Goal: Information Seeking & Learning: Learn about a topic

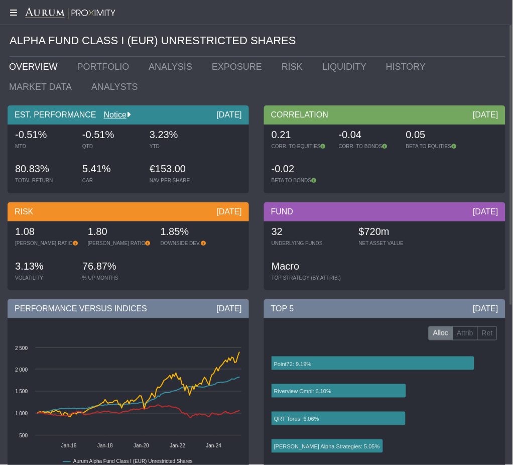
click at [9, 11] on icon at bounding box center [12, 13] width 25 height 8
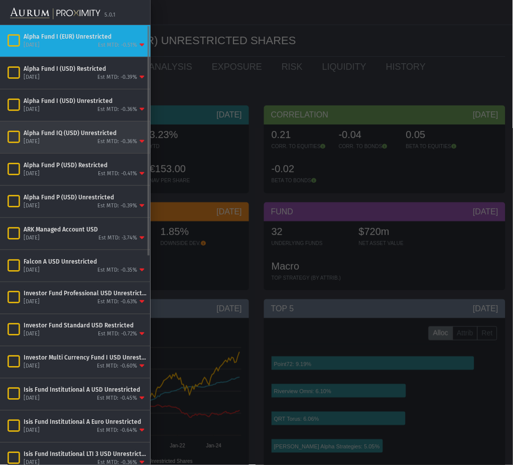
click at [59, 141] on div "[DATE] Est MTD: -0.36%" at bounding box center [85, 141] width 123 height 9
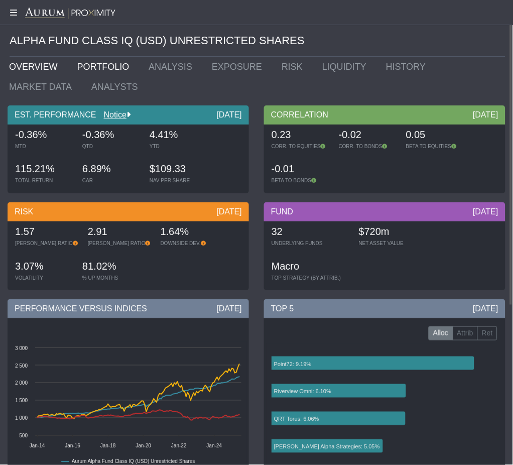
click at [78, 68] on link "PORTFOLIO" at bounding box center [106, 67] width 72 height 20
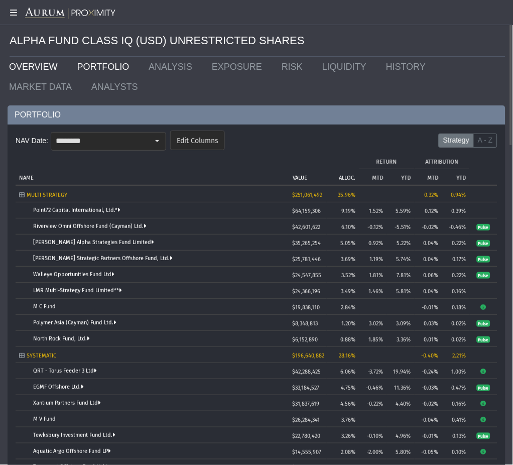
click at [38, 63] on link "OVERVIEW" at bounding box center [36, 67] width 68 height 20
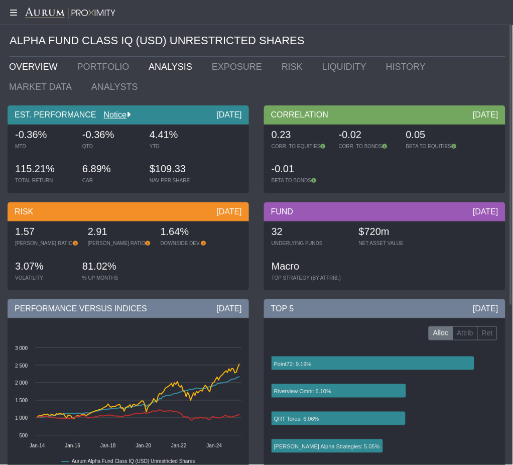
click at [153, 63] on link "ANALYSIS" at bounding box center [172, 67] width 63 height 20
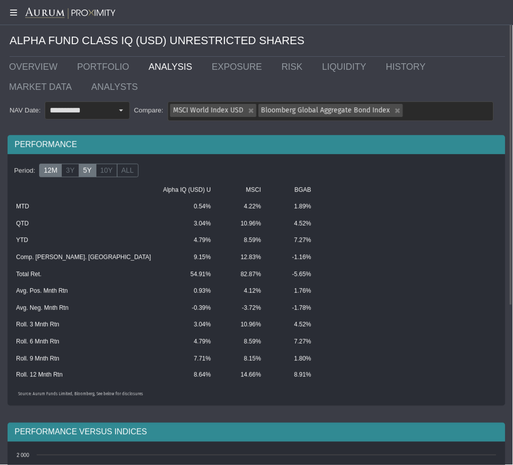
click at [46, 172] on label "12M" at bounding box center [50, 171] width 23 height 14
click at [67, 174] on label "3Y" at bounding box center [70, 171] width 18 height 14
click at [80, 168] on label "5Y" at bounding box center [88, 171] width 18 height 14
click at [11, 9] on icon at bounding box center [12, 13] width 25 height 8
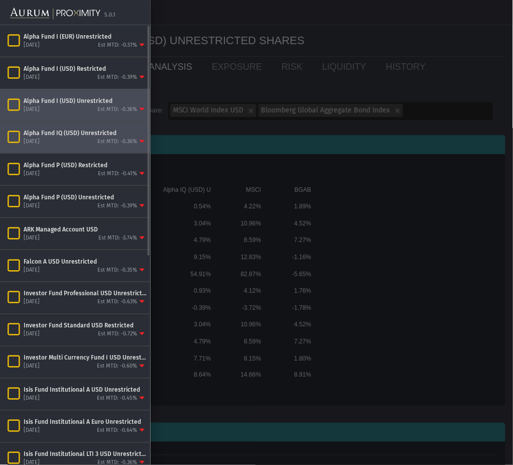
click at [60, 111] on div "[DATE] Est MTD: -0.36%" at bounding box center [85, 109] width 123 height 9
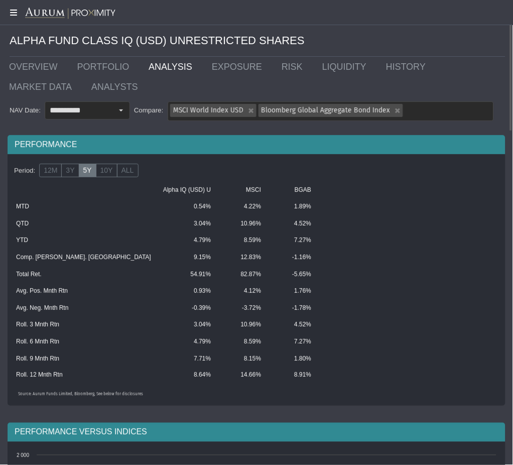
click at [13, 9] on icon at bounding box center [12, 13] width 25 height 8
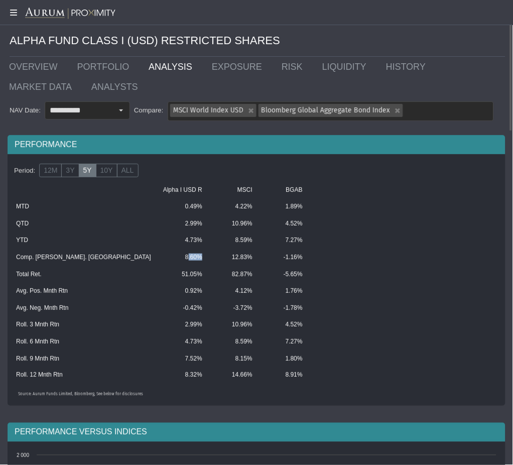
drag, startPoint x: 130, startPoint y: 259, endPoint x: 153, endPoint y: 255, distance: 22.4
click at [153, 255] on tr "Comp. [PERSON_NAME]. Rtn 8.60% 12.83% -1.16%" at bounding box center [209, 257] width 399 height 17
click at [66, 174] on label "3Y" at bounding box center [70, 171] width 18 height 14
click at [57, 176] on label "12M" at bounding box center [50, 171] width 23 height 14
click at [98, 65] on link "PORTFOLIO" at bounding box center [106, 67] width 72 height 20
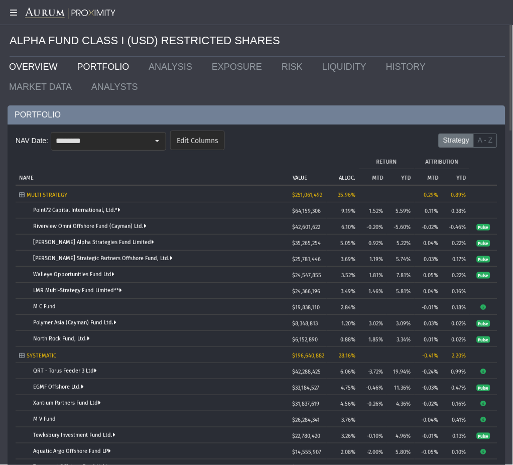
click at [46, 66] on link "OVERVIEW" at bounding box center [36, 67] width 68 height 20
